Goal: Information Seeking & Learning: Learn about a topic

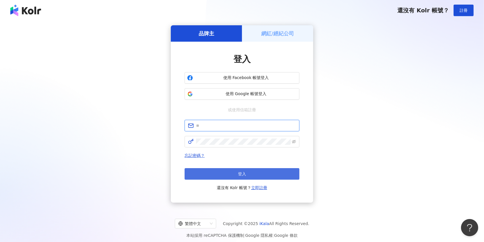
type input "**********"
click at [269, 172] on button "登入" at bounding box center [241, 173] width 115 height 11
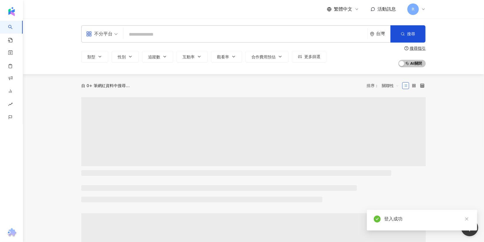
click at [250, 32] on input "search" at bounding box center [245, 34] width 239 height 11
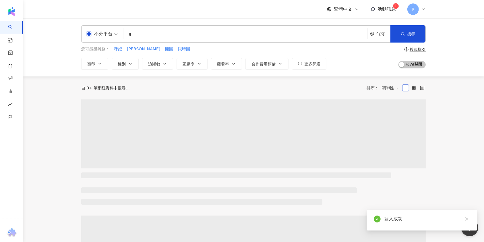
type input "*"
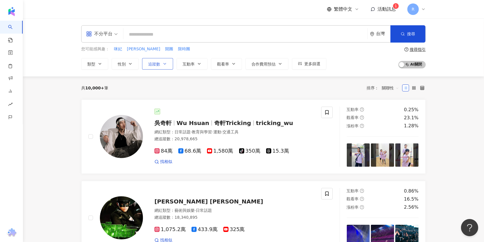
click at [160, 64] on span "追蹤數" at bounding box center [154, 64] width 12 height 5
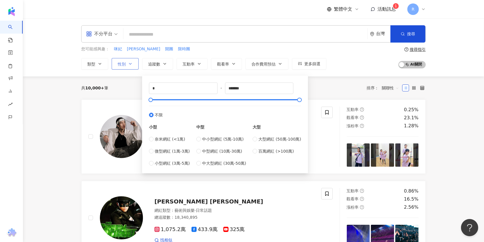
click at [133, 66] on button "性別" at bounding box center [125, 63] width 27 height 11
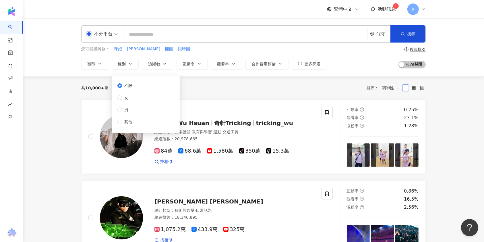
drag, startPoint x: 133, startPoint y: 66, endPoint x: 101, endPoint y: 70, distance: 32.6
click at [133, 67] on button "性別" at bounding box center [125, 63] width 27 height 11
click at [94, 68] on button "類型" at bounding box center [94, 63] width 27 height 11
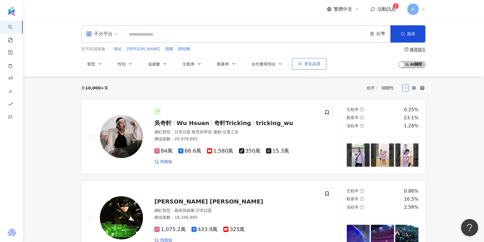
click at [308, 66] on span "更多篩選" at bounding box center [312, 63] width 16 height 5
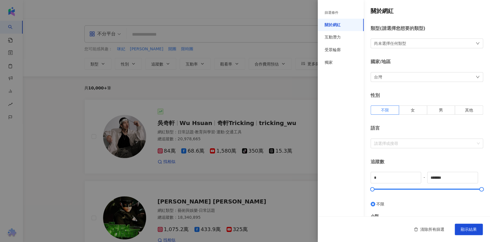
drag, startPoint x: 259, startPoint y: 119, endPoint x: 271, endPoint y: 116, distance: 12.7
click at [259, 119] on div at bounding box center [245, 121] width 490 height 242
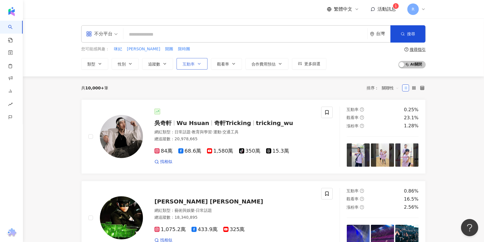
click at [194, 60] on button "互動率" at bounding box center [191, 63] width 31 height 11
click at [245, 63] on button "合作費用預估" at bounding box center [266, 63] width 43 height 11
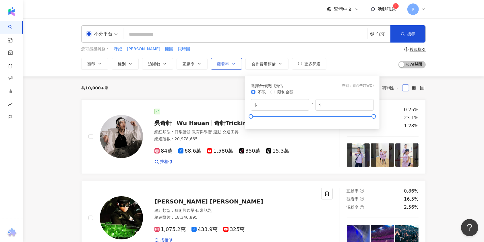
click at [213, 62] on button "觀看率" at bounding box center [226, 63] width 31 height 11
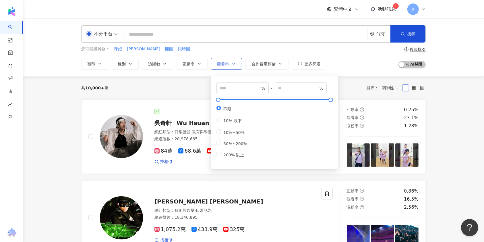
click at [213, 62] on button "觀看率" at bounding box center [226, 63] width 31 height 11
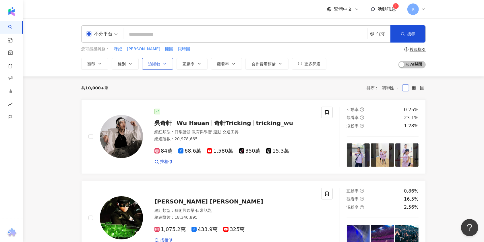
click at [162, 60] on button "追蹤數" at bounding box center [157, 63] width 31 height 11
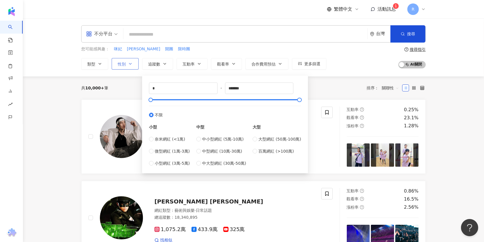
click at [124, 62] on span "性別" at bounding box center [122, 64] width 8 height 5
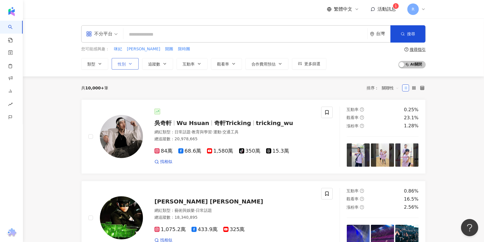
click at [124, 62] on span "性別" at bounding box center [122, 64] width 8 height 5
click at [131, 99] on label "女" at bounding box center [125, 97] width 17 height 6
drag, startPoint x: 214, startPoint y: 25, endPoint x: 200, endPoint y: 0, distance: 28.4
click at [213, 24] on div "不分平台 台灣 搜尋 您可能感興趣： 咪妃 [PERSON_NAME]Tramy 開團 限時團 類型 性別 追蹤數 互動率 觀看率 合作費用預估 更多篩選 篩…" at bounding box center [253, 47] width 461 height 58
